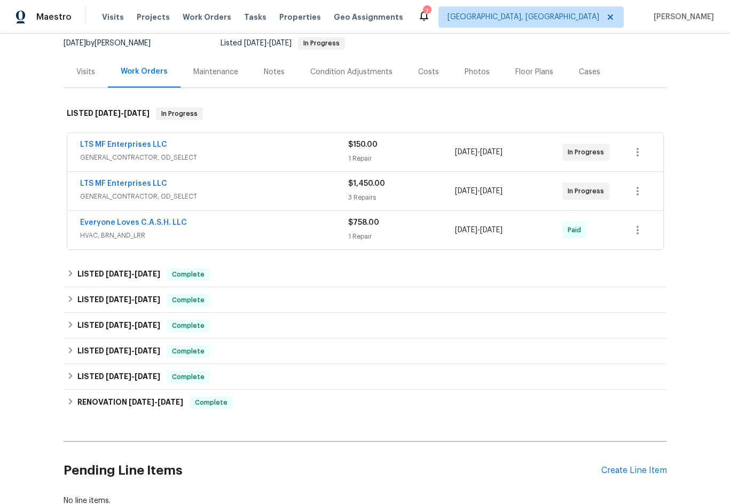
scroll to position [107, 0]
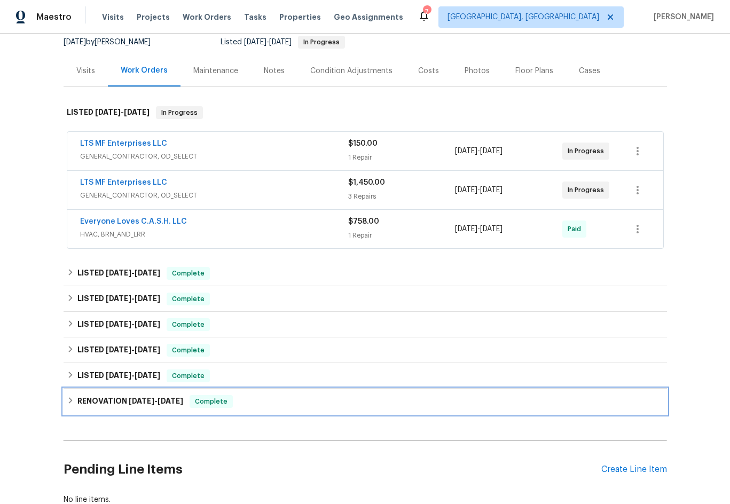
click at [68, 402] on icon at bounding box center [70, 400] width 4 height 6
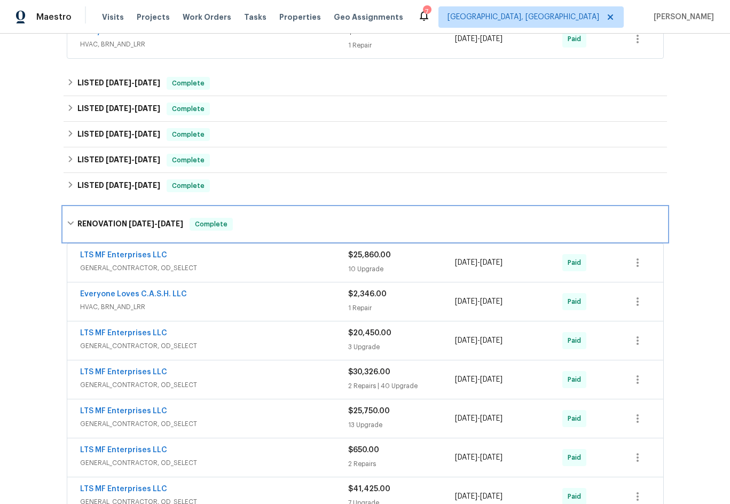
scroll to position [267, 0]
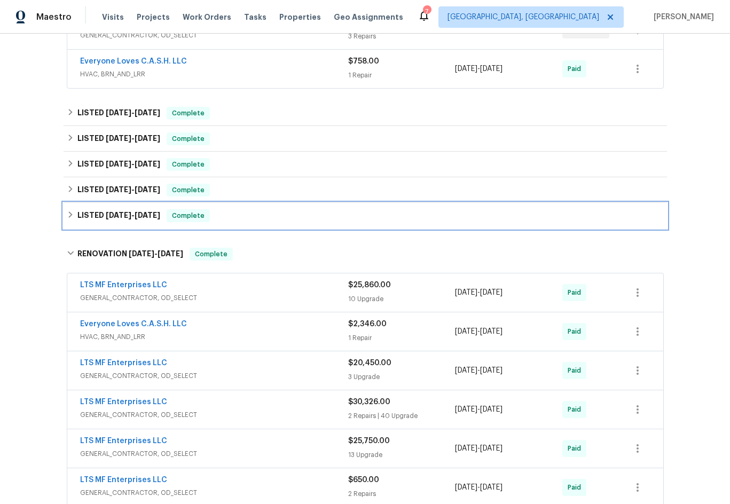
click at [71, 213] on div "LISTED [DATE] - [DATE] Complete" at bounding box center [365, 215] width 597 height 13
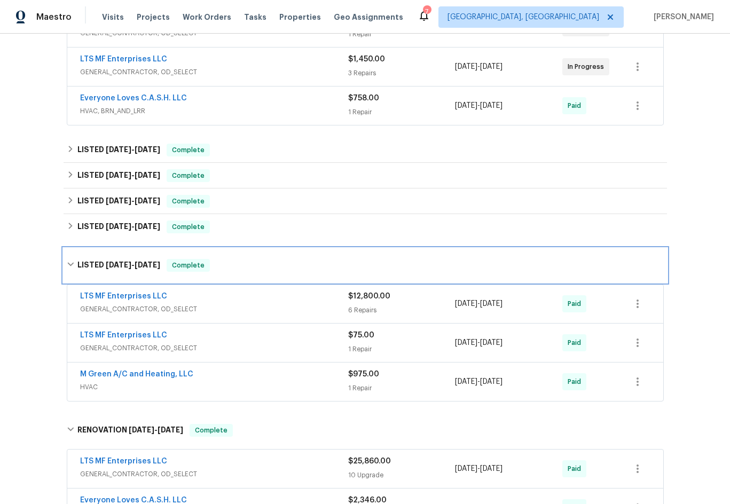
scroll to position [214, 0]
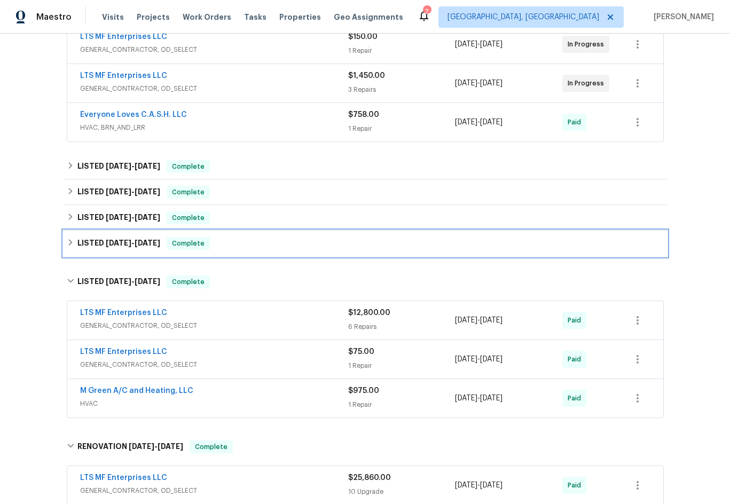
click at [70, 246] on icon at bounding box center [70, 242] width 7 height 7
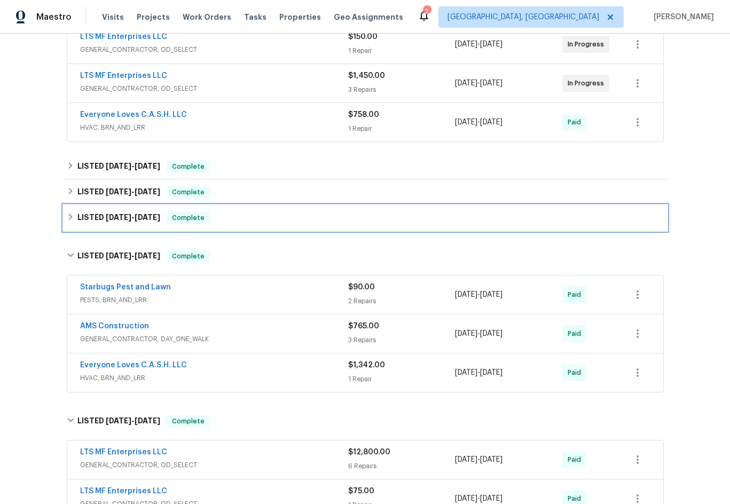
click at [77, 215] on h6 "LISTED [DATE] - [DATE]" at bounding box center [118, 218] width 83 height 13
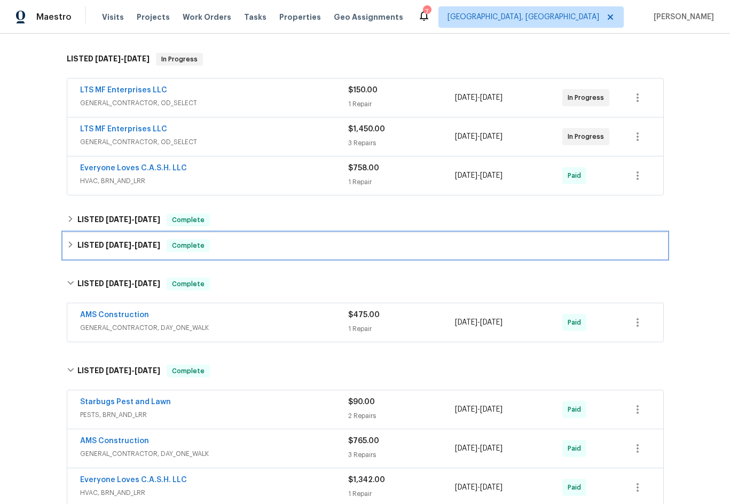
click at [90, 240] on h6 "LISTED [DATE] - [DATE]" at bounding box center [118, 245] width 83 height 13
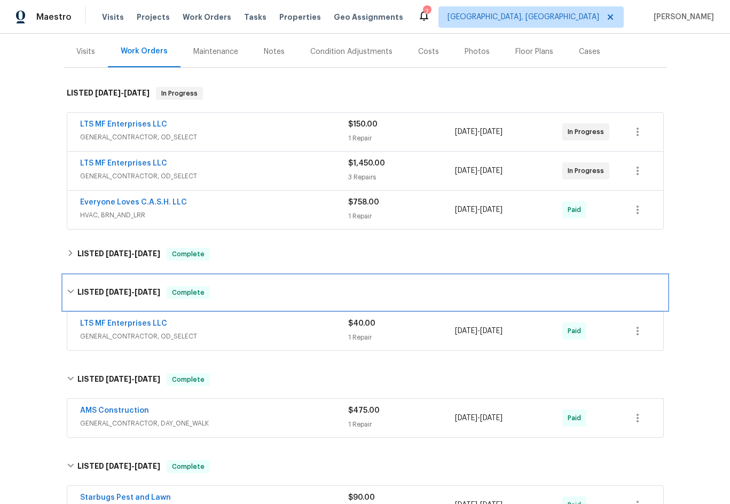
scroll to position [107, 0]
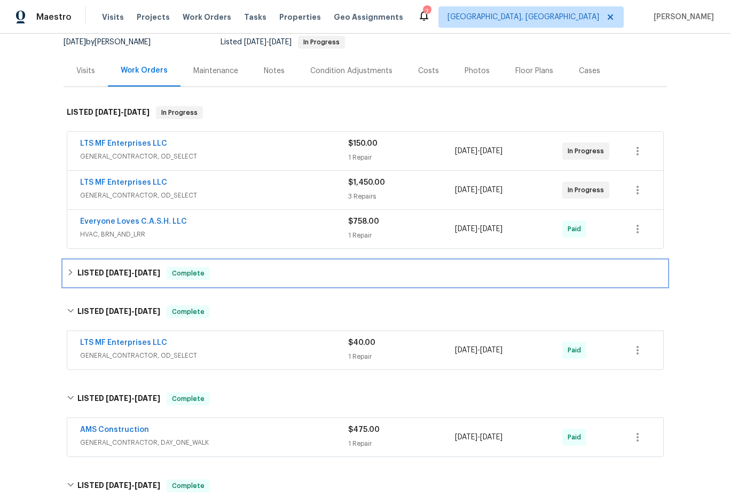
click at [92, 280] on div "LISTED [DATE] - [DATE] Complete" at bounding box center [366, 274] width 604 height 26
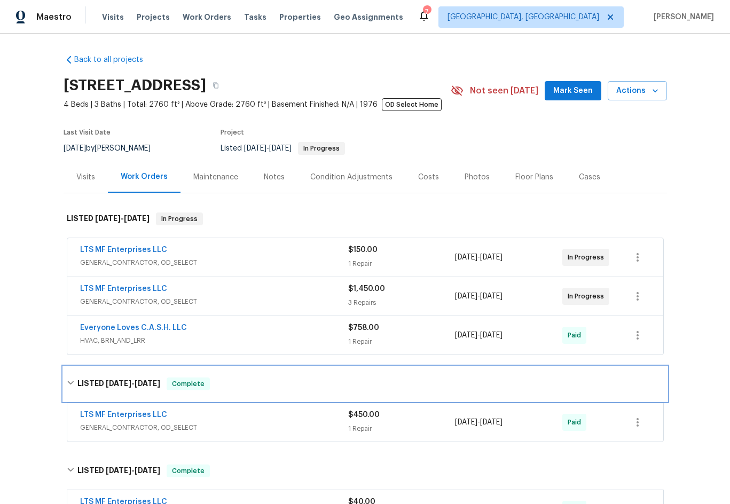
scroll to position [0, 0]
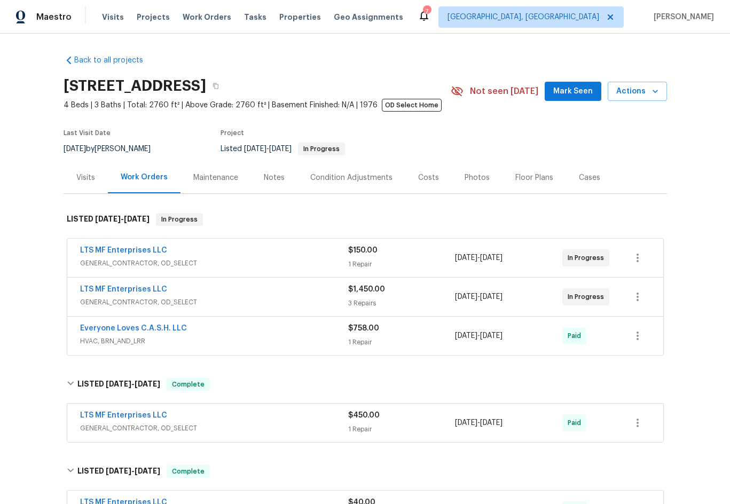
click at [193, 178] on div "Maintenance" at bounding box center [215, 178] width 45 height 11
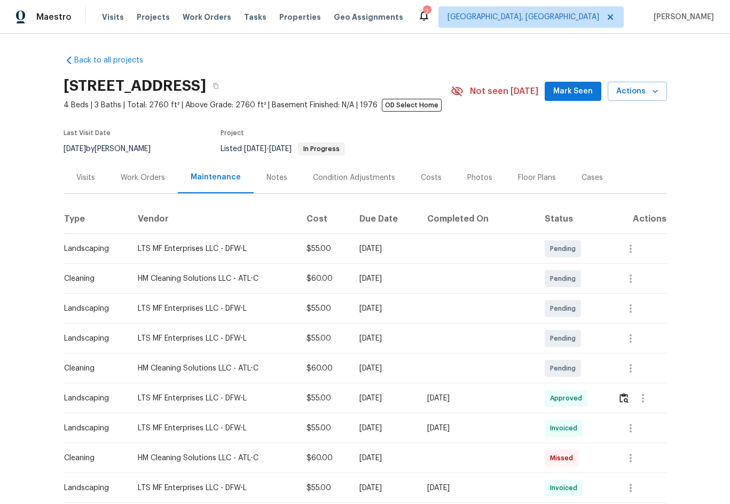
click at [136, 182] on div "Work Orders" at bounding box center [143, 178] width 44 height 11
